Goal: Transaction & Acquisition: Purchase product/service

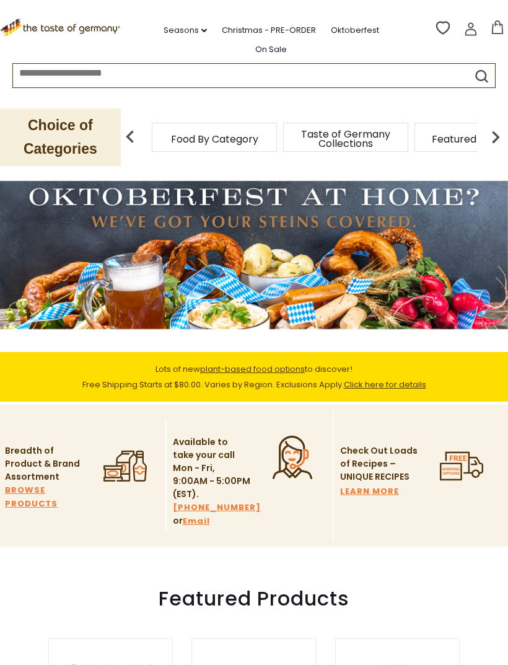
click at [263, 19] on li "Christmas - PRE-ORDER" at bounding box center [275, 28] width 107 height 19
click at [174, 28] on link "Seasons dropdown_arrow" at bounding box center [185, 31] width 43 height 14
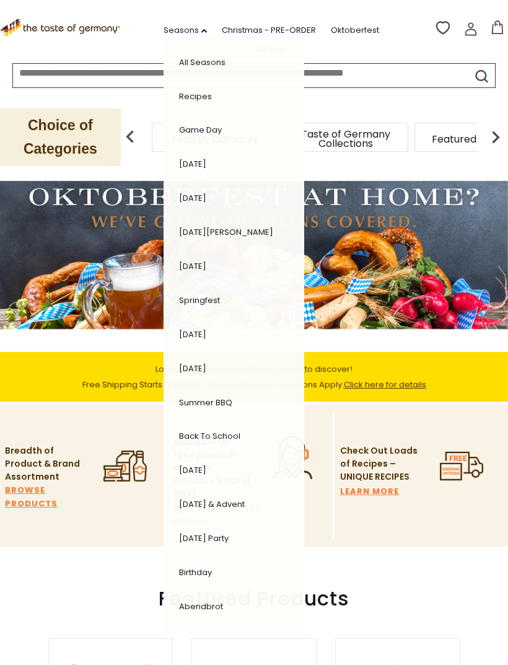
click at [14, 97] on div "Choice of Categories" at bounding box center [63, 137] width 127 height 86
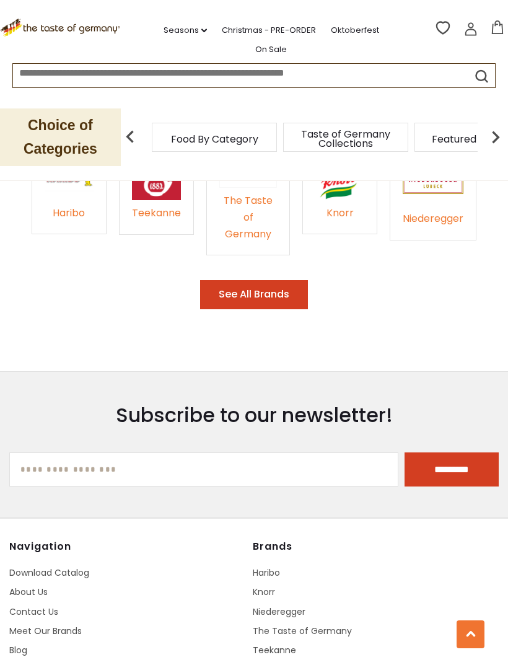
scroll to position [1852, 0]
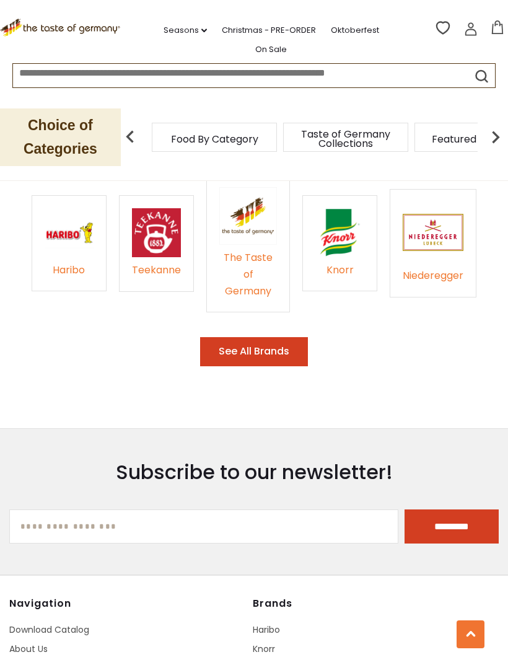
click at [283, 337] on button "See All Brands" at bounding box center [254, 351] width 108 height 29
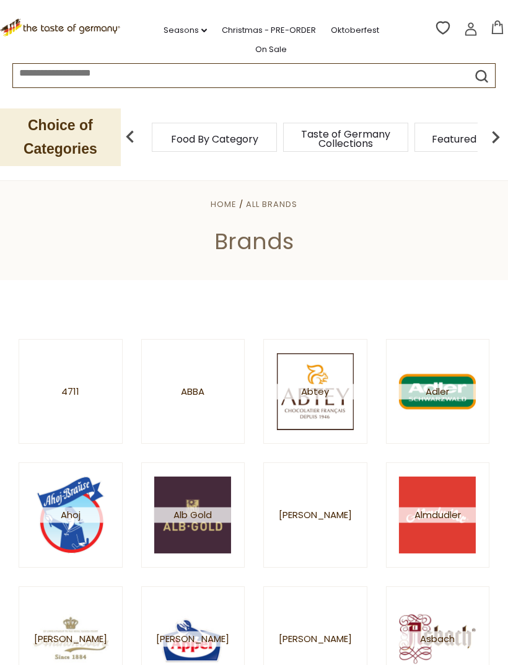
click at [257, 29] on link "Christmas - PRE-ORDER" at bounding box center [269, 31] width 94 height 14
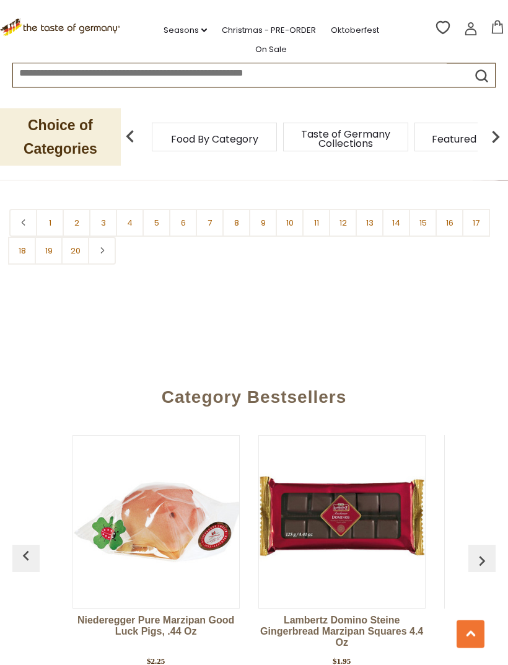
scroll to position [3746, 0]
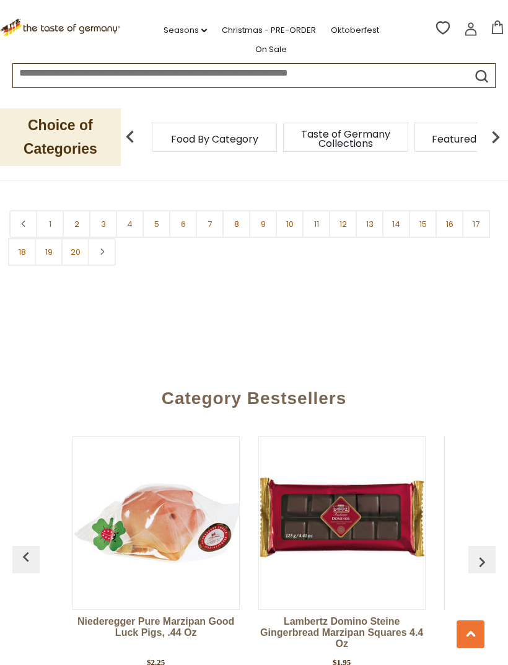
click at [102, 255] on icon at bounding box center [102, 252] width 7 height 6
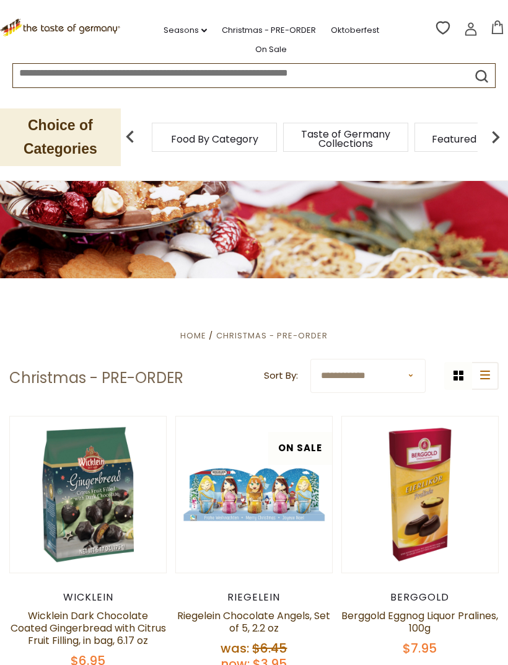
scroll to position [21, 0]
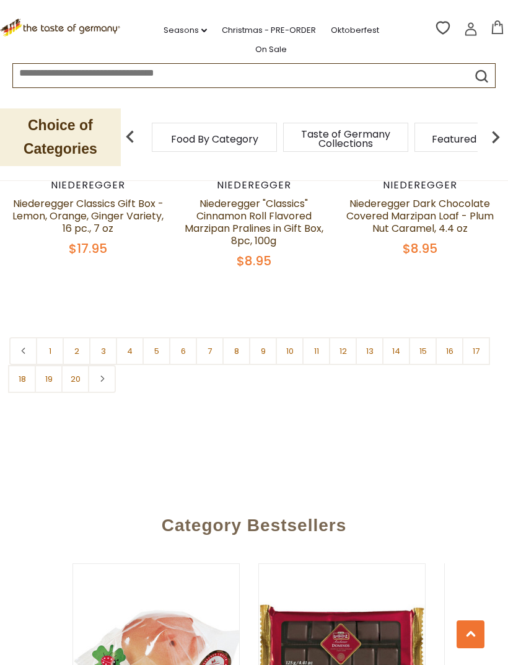
click at [71, 361] on link "2" at bounding box center [77, 351] width 28 height 28
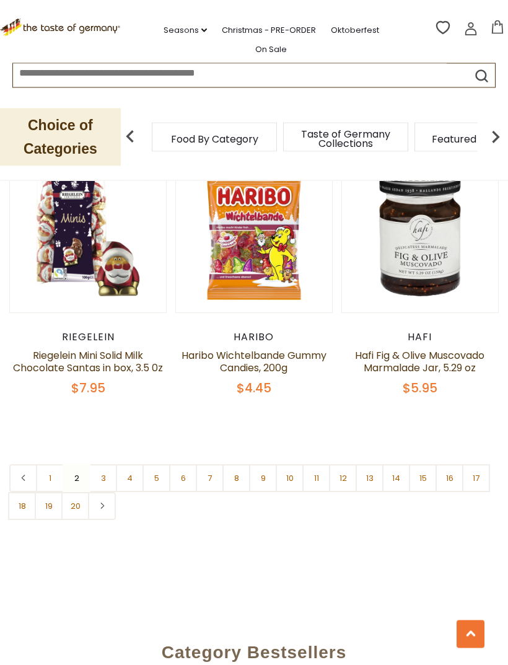
scroll to position [3501, 0]
click at [97, 464] on link "3" at bounding box center [103, 478] width 28 height 28
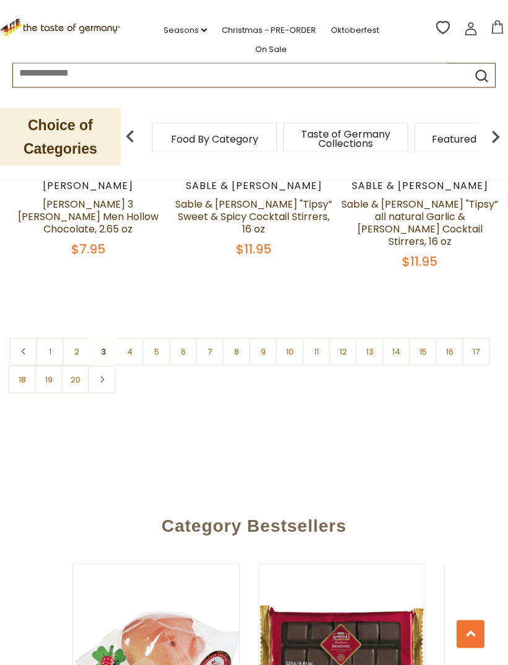
scroll to position [3593, 0]
click at [102, 338] on nav "1 2 3 4 5 6 7 8 9 10 11 12 13 14 15 16 17 18 19 20" at bounding box center [254, 366] width 490 height 56
